Goal: Information Seeking & Learning: Learn about a topic

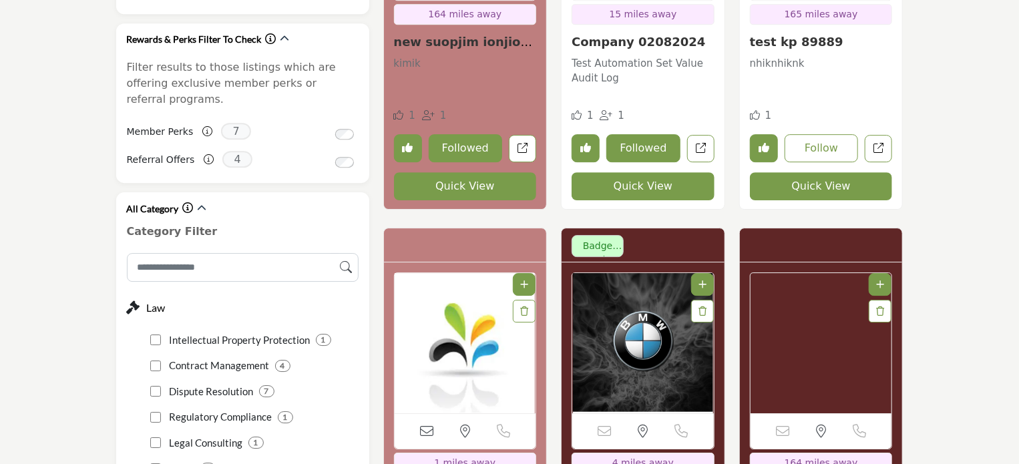
scroll to position [2003, 0]
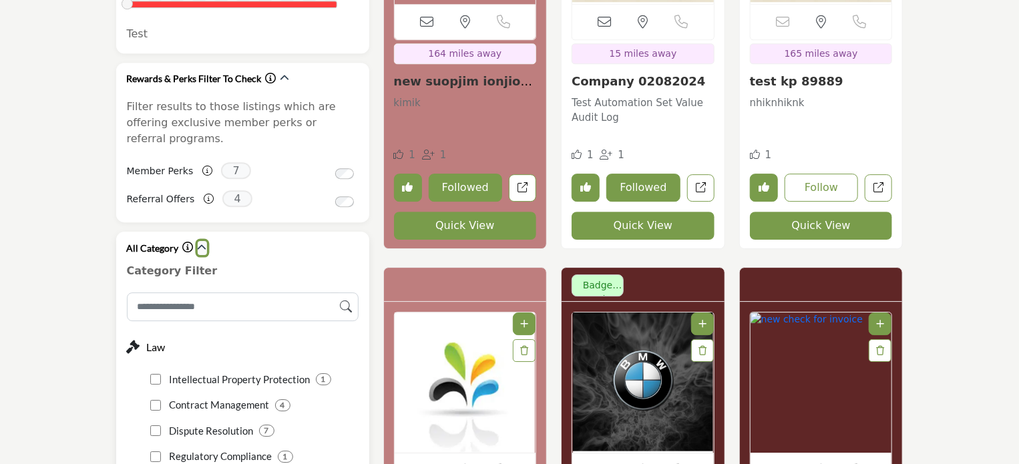
click at [204, 243] on icon "button" at bounding box center [202, 247] width 9 height 9
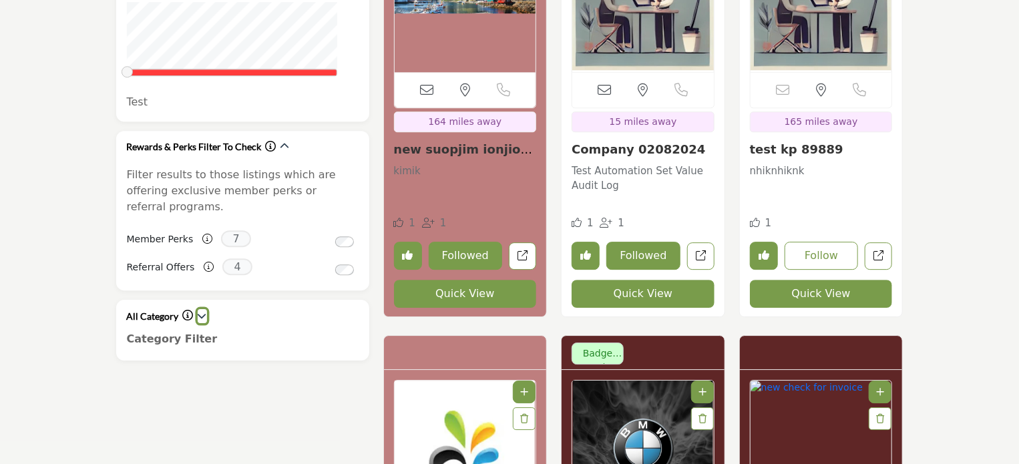
scroll to position [1870, 0]
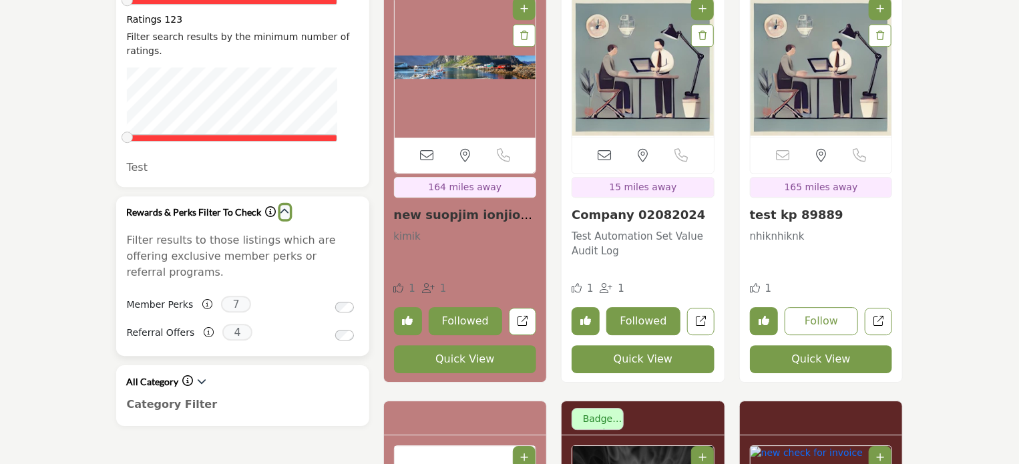
click at [282, 207] on icon "button" at bounding box center [284, 211] width 9 height 9
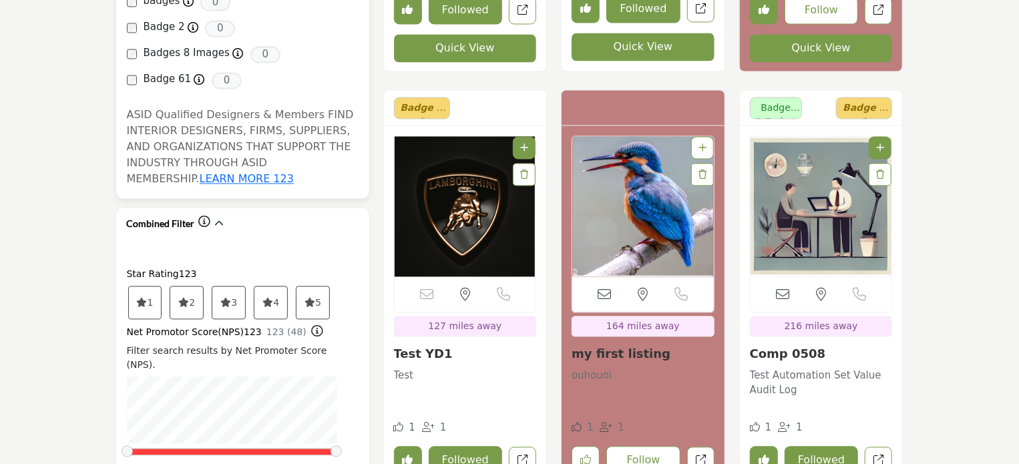
scroll to position [1269, 0]
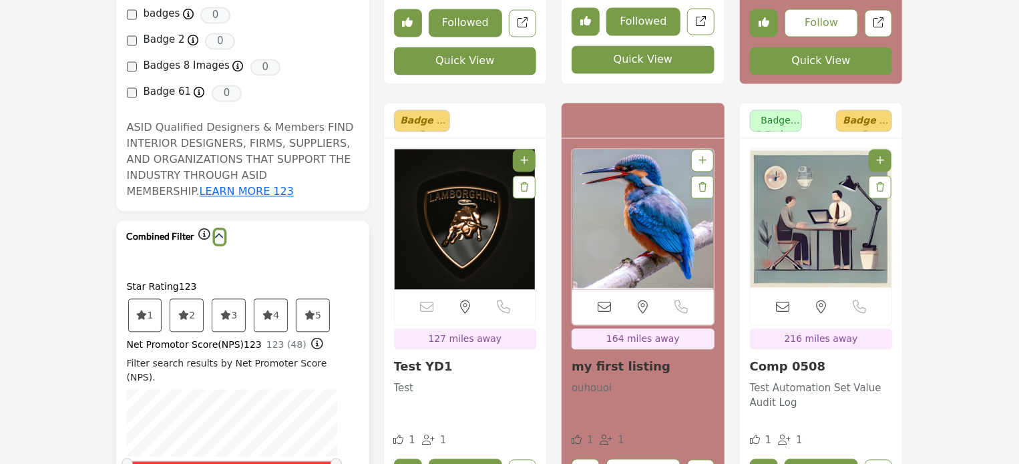
click at [215, 232] on icon "button" at bounding box center [219, 236] width 9 height 9
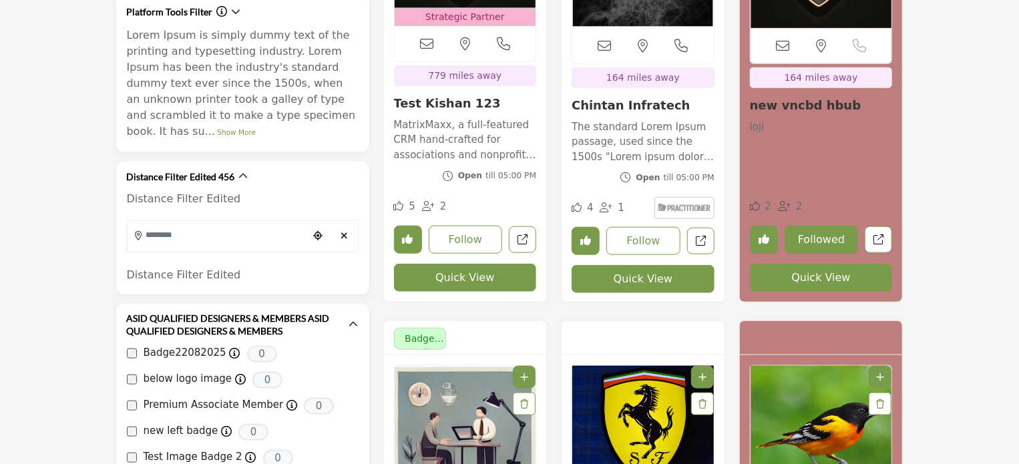
scroll to position [601, 0]
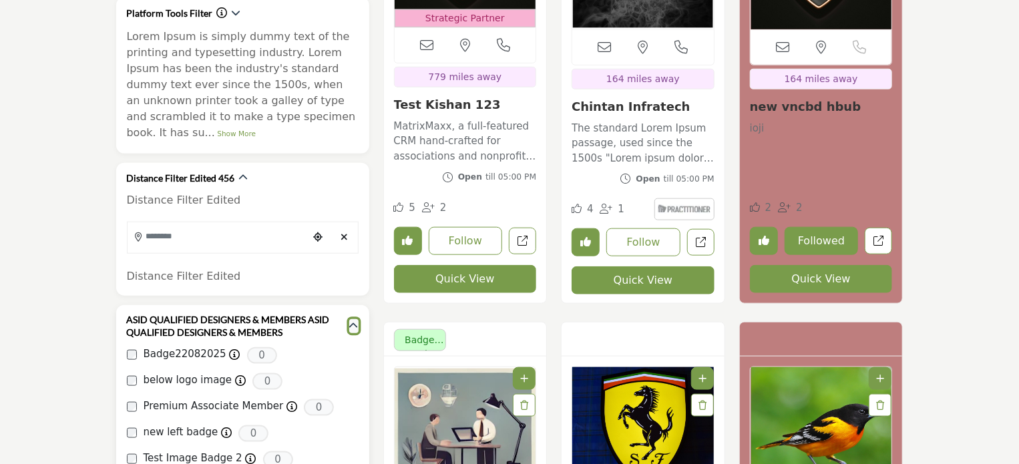
click at [355, 321] on icon "button" at bounding box center [353, 325] width 9 height 9
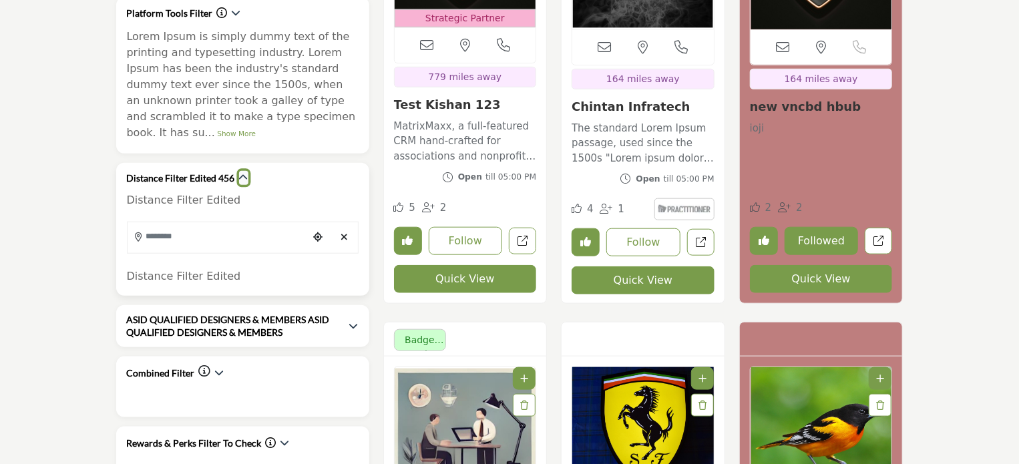
click at [240, 173] on icon "button" at bounding box center [243, 177] width 9 height 9
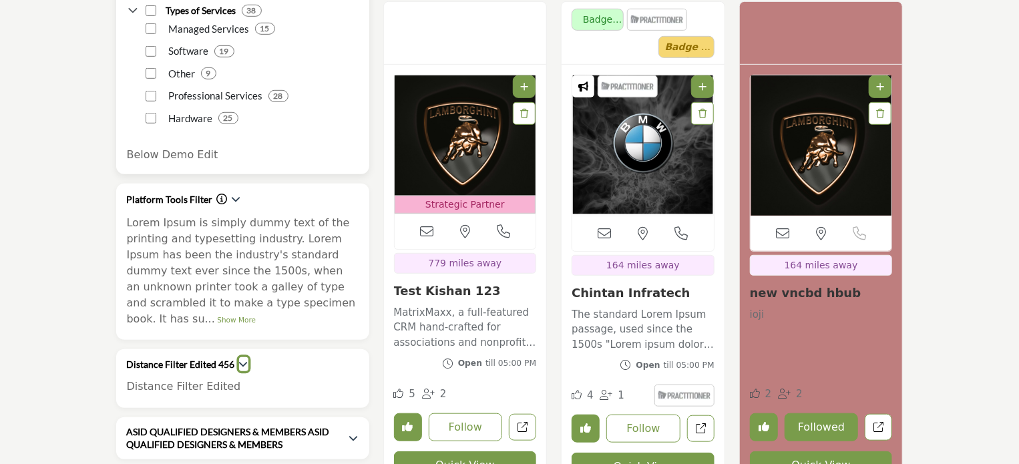
scroll to position [401, 0]
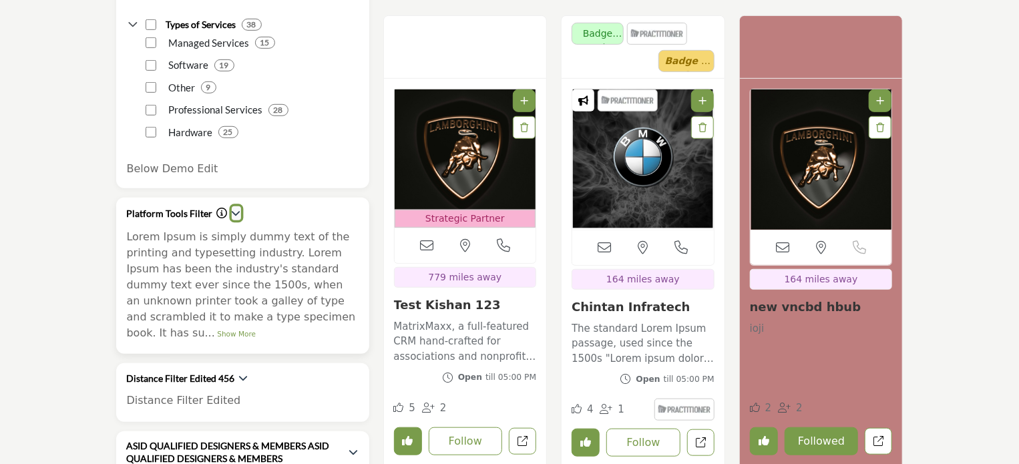
click at [232, 212] on icon "button" at bounding box center [236, 212] width 9 height 9
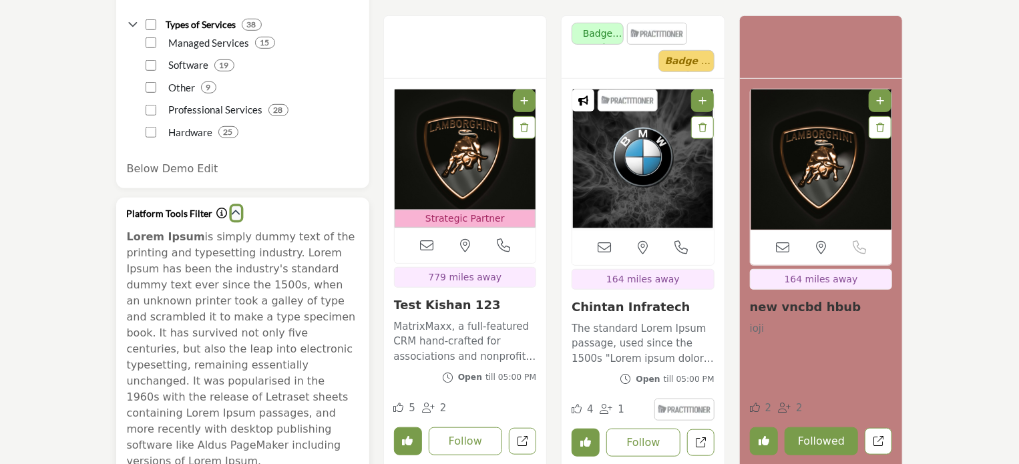
click at [234, 213] on icon "button" at bounding box center [236, 212] width 9 height 9
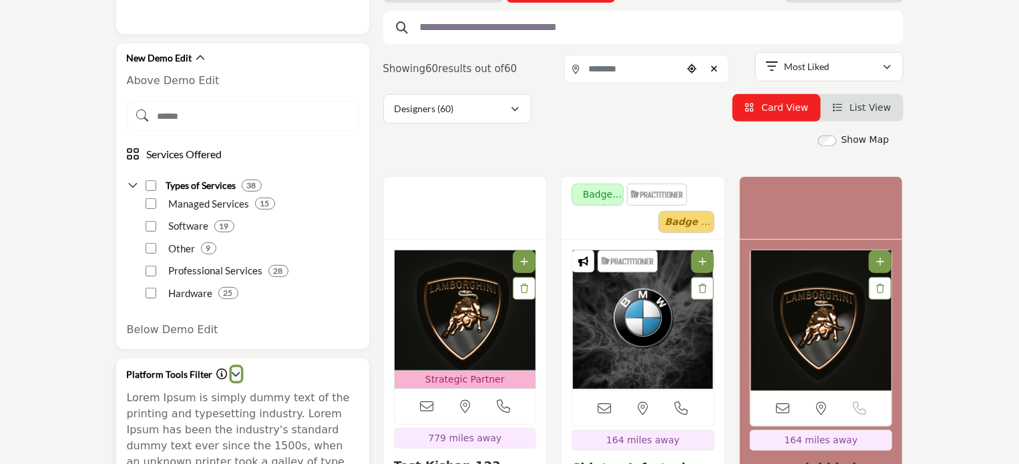
scroll to position [200, 0]
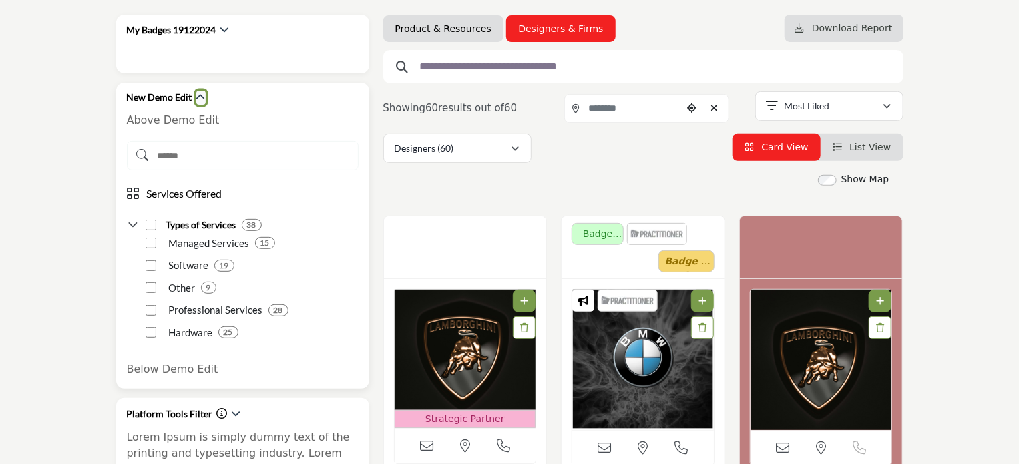
click at [198, 95] on icon "button" at bounding box center [200, 97] width 9 height 9
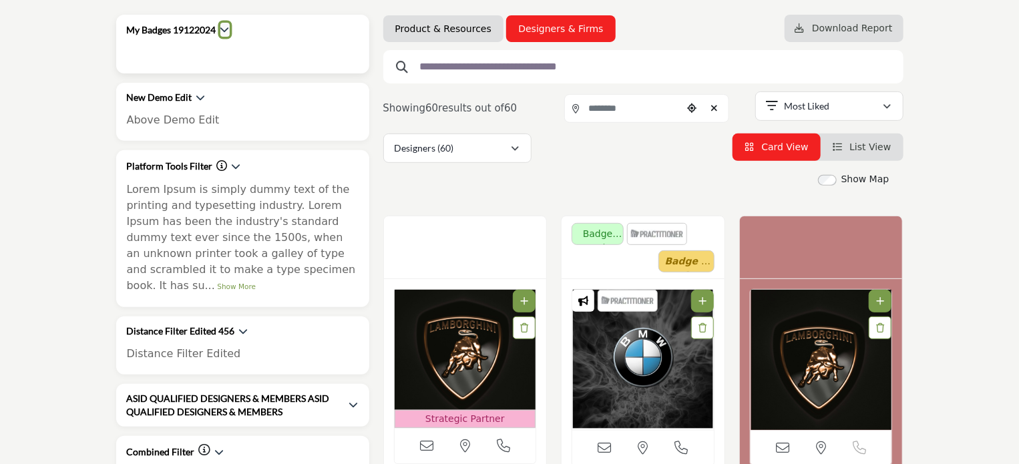
click at [226, 26] on icon "button" at bounding box center [224, 29] width 9 height 9
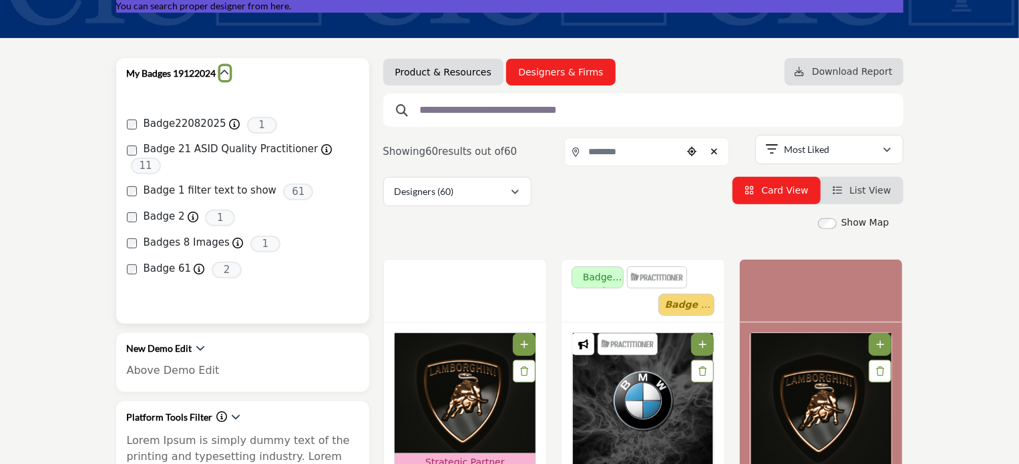
scroll to position [134, 0]
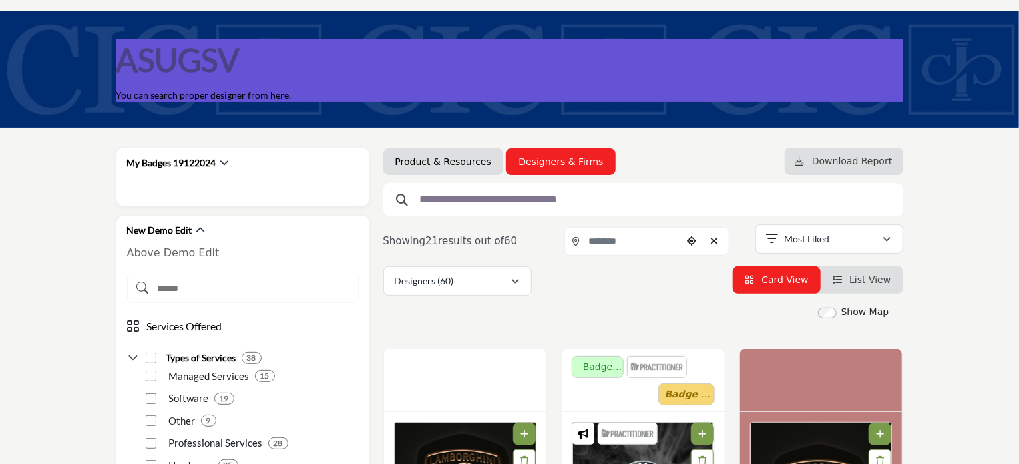
scroll to position [134, 0]
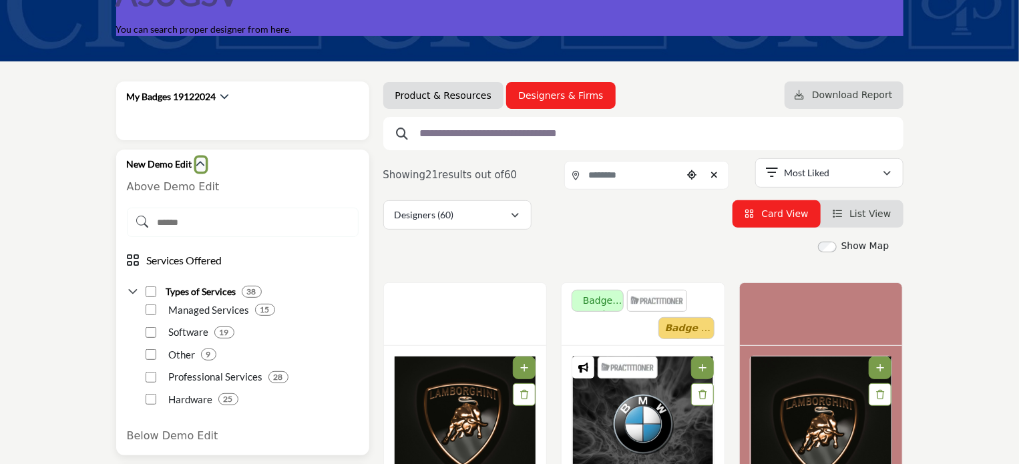
click at [196, 162] on icon "button" at bounding box center [200, 164] width 9 height 9
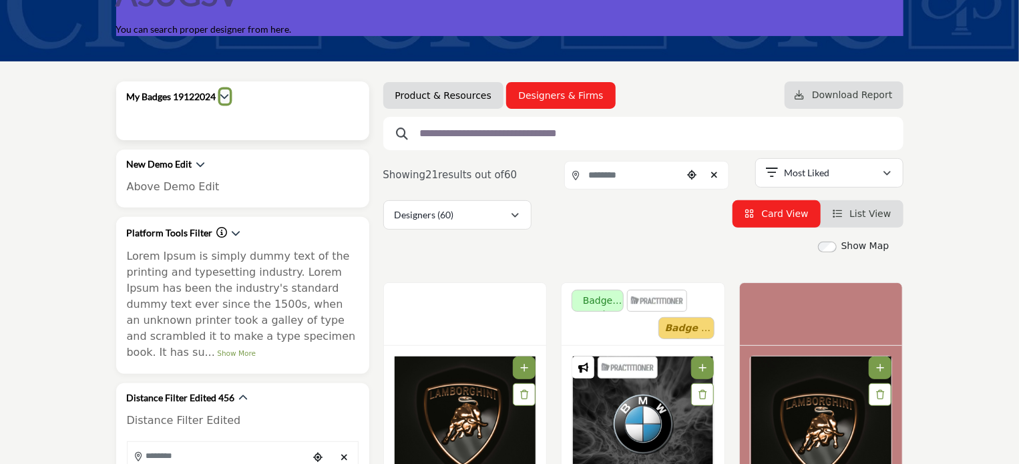
click at [224, 93] on icon "button" at bounding box center [224, 95] width 9 height 9
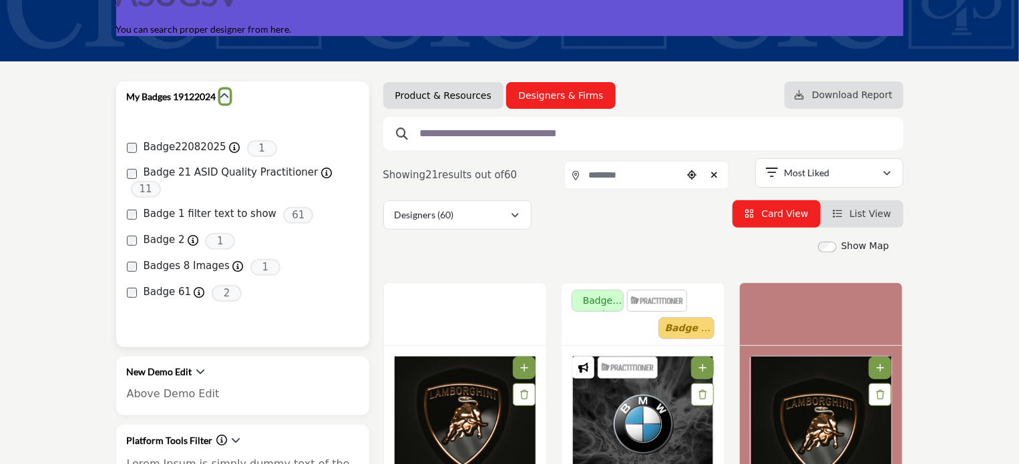
click at [224, 93] on icon "button" at bounding box center [224, 95] width 9 height 9
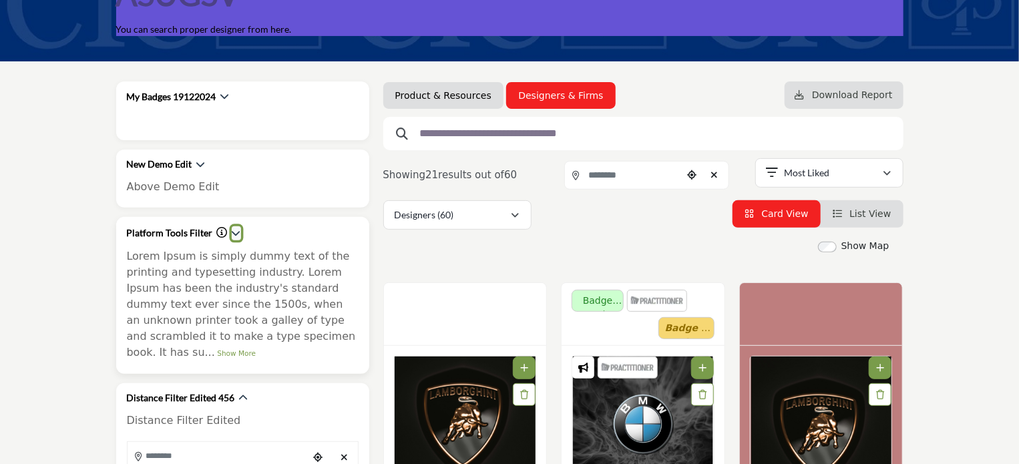
click at [236, 231] on icon "button" at bounding box center [236, 232] width 9 height 9
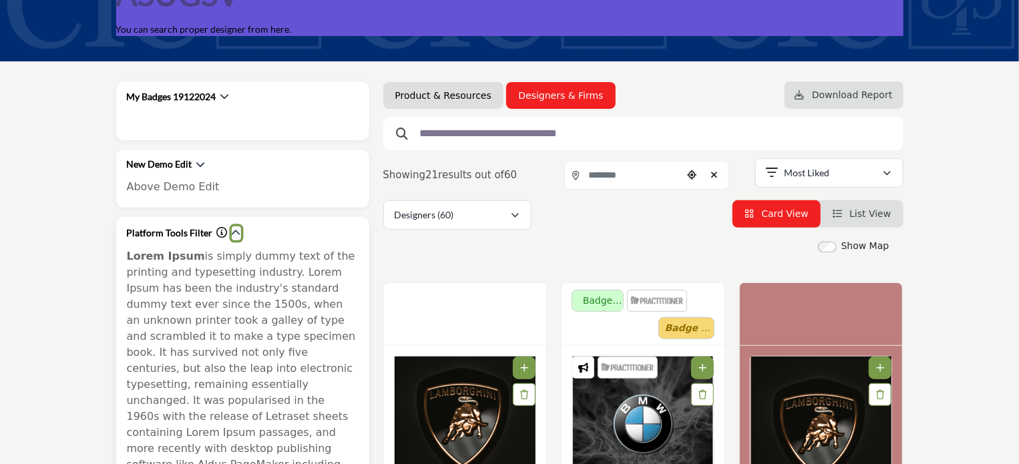
click at [232, 229] on icon "button" at bounding box center [236, 232] width 9 height 9
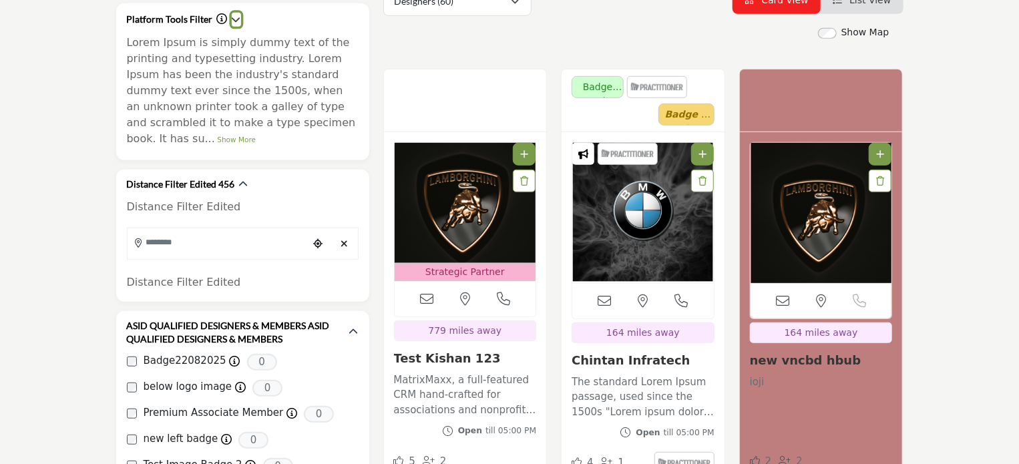
scroll to position [401, 0]
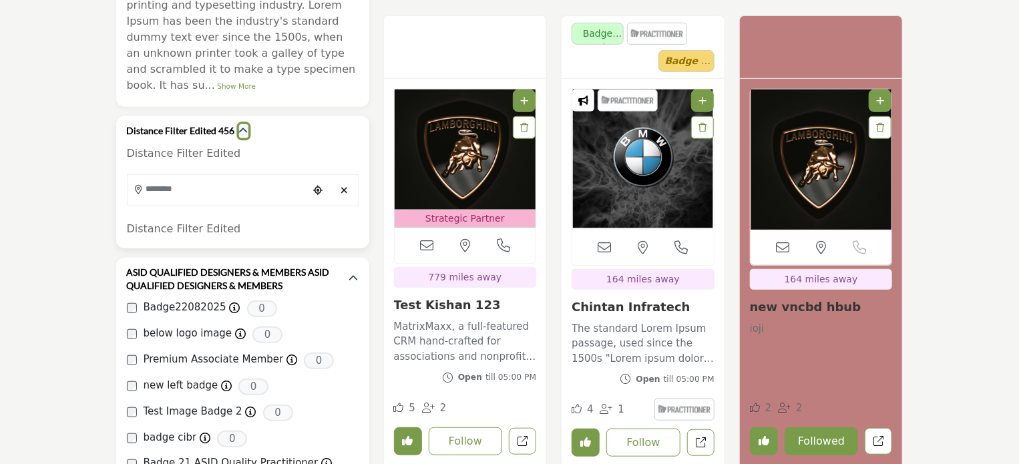
click at [240, 126] on icon "button" at bounding box center [243, 130] width 9 height 9
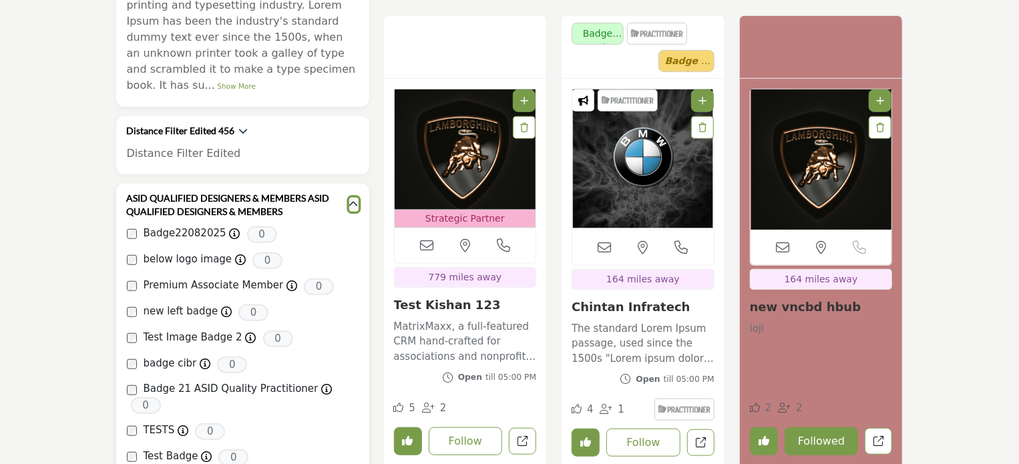
click at [350, 200] on icon "button" at bounding box center [353, 204] width 9 height 9
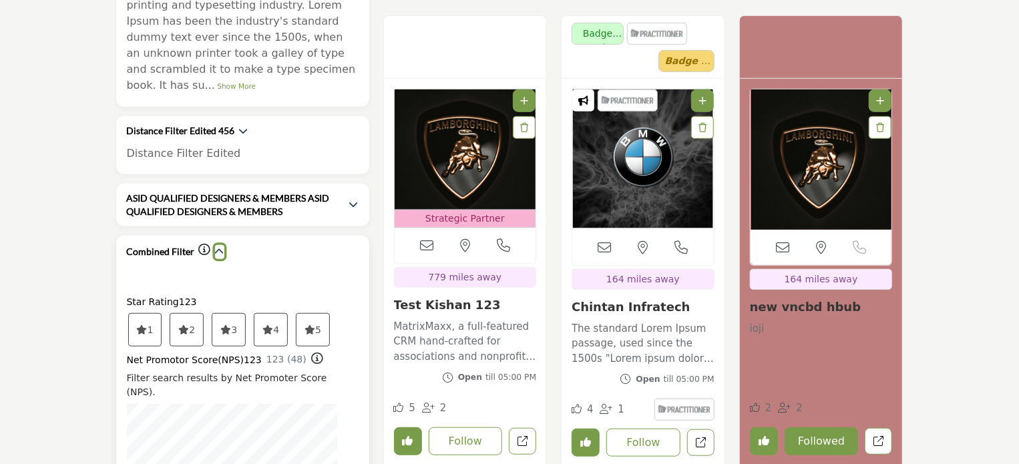
click at [218, 247] on icon "button" at bounding box center [219, 251] width 9 height 9
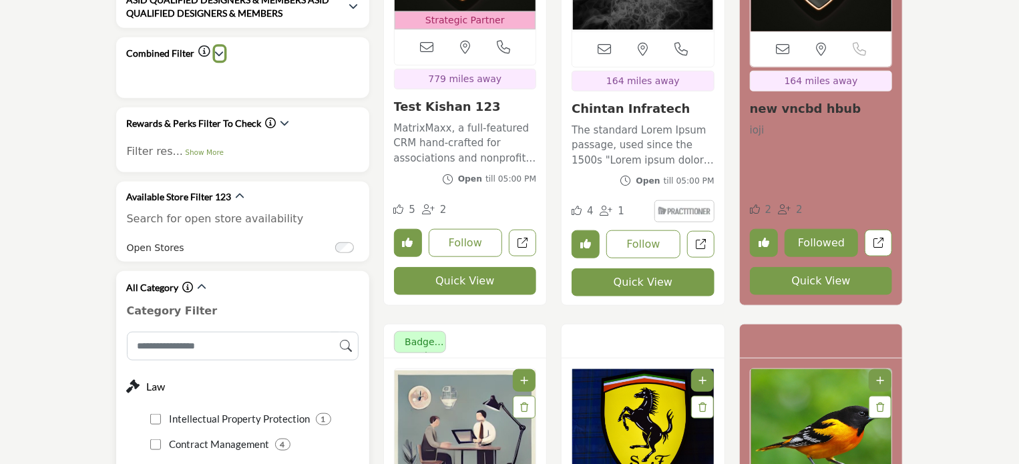
scroll to position [601, 0]
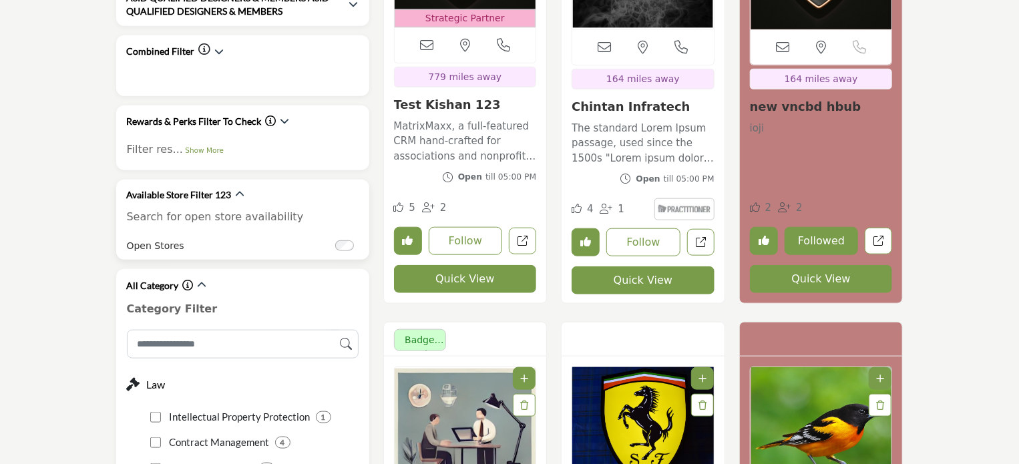
click at [208, 209] on p "Search for open store availability" at bounding box center [243, 217] width 232 height 16
drag, startPoint x: 129, startPoint y: 232, endPoint x: 178, endPoint y: 226, distance: 49.0
click at [178, 238] on div "Open Stores" at bounding box center [243, 245] width 232 height 15
click at [196, 238] on div "Open Stores" at bounding box center [243, 245] width 232 height 15
click at [196, 146] on link "Show More" at bounding box center [204, 150] width 39 height 8
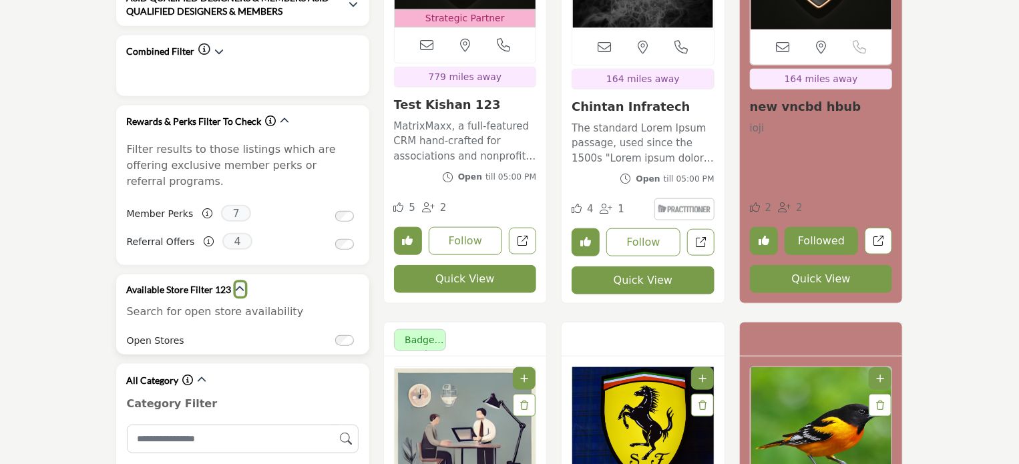
click at [240, 284] on icon "button" at bounding box center [240, 288] width 9 height 9
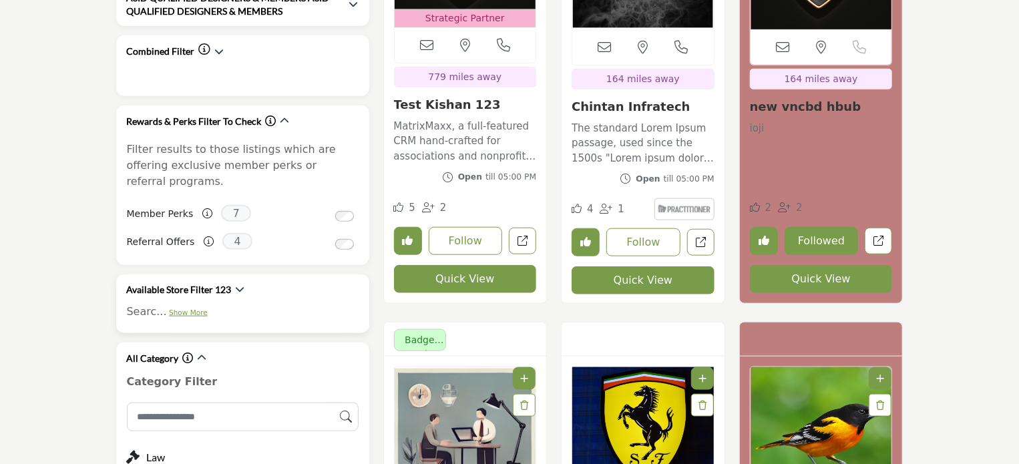
click at [190, 308] on link "Show More" at bounding box center [188, 312] width 39 height 8
